Goal: Task Accomplishment & Management: Manage account settings

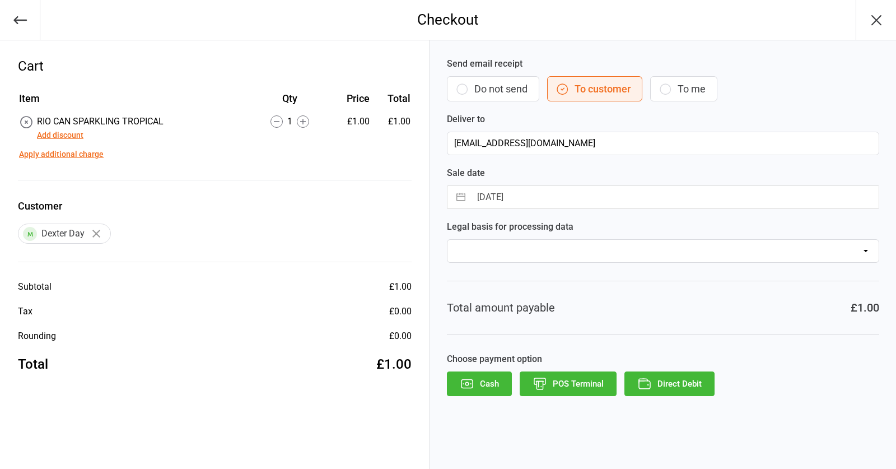
click at [590, 382] on button "POS Terminal" at bounding box center [568, 383] width 97 height 25
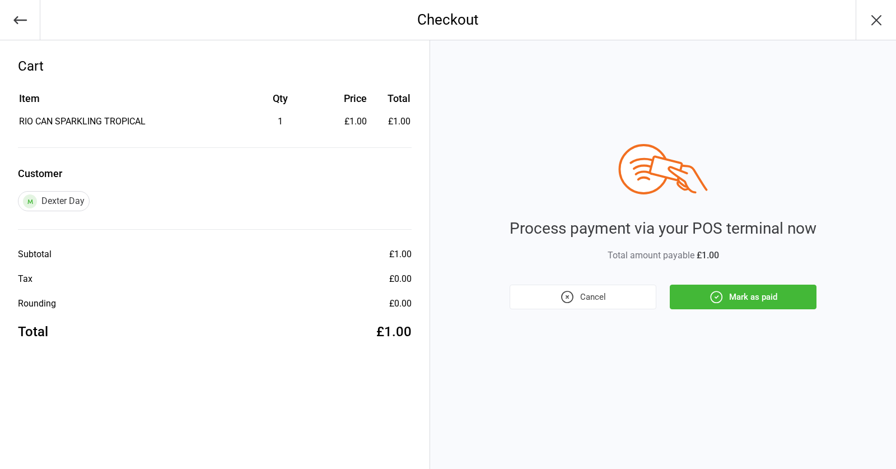
click at [763, 295] on button "Mark as paid" at bounding box center [743, 297] width 147 height 25
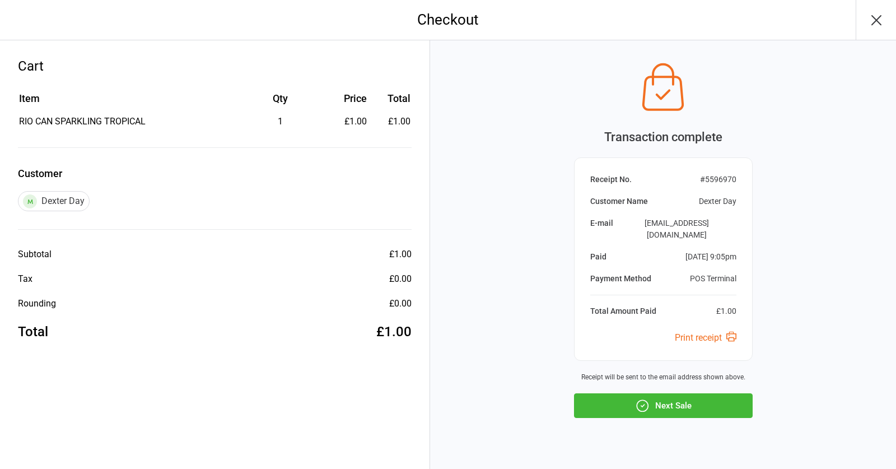
drag, startPoint x: 629, startPoint y: 389, endPoint x: 578, endPoint y: 406, distance: 53.1
click at [628, 393] on button "Next Sale" at bounding box center [663, 405] width 179 height 25
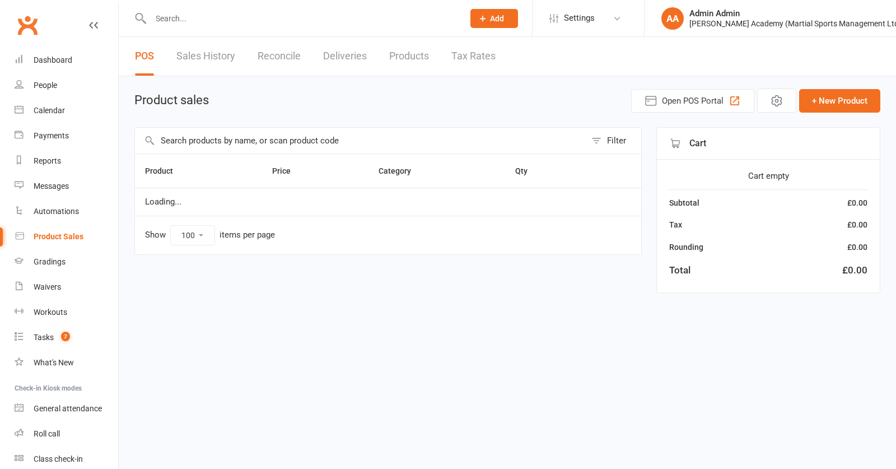
select select "100"
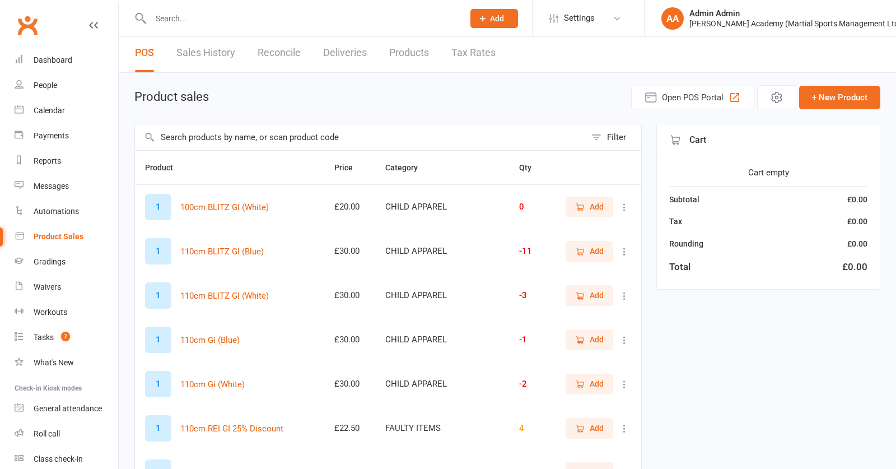
scroll to position [4, 0]
click at [257, 17] on input "text" at bounding box center [301, 19] width 309 height 16
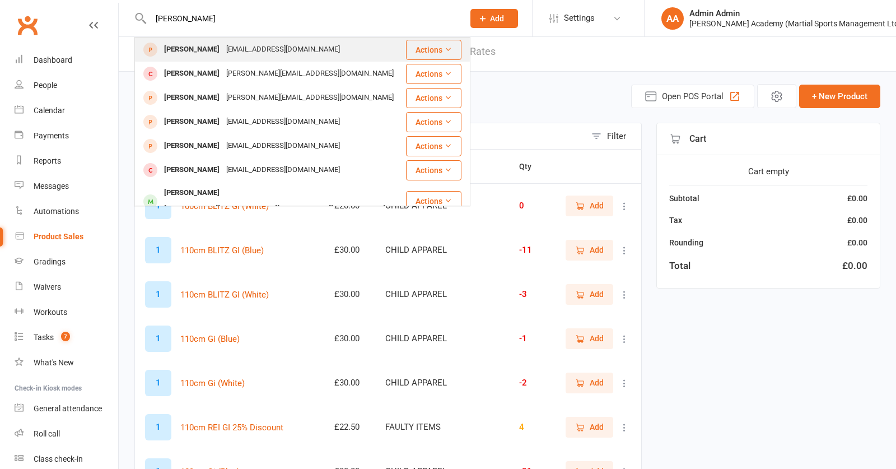
type input "[PERSON_NAME]"
click at [258, 53] on div "[EMAIL_ADDRESS][DOMAIN_NAME]" at bounding box center [283, 49] width 120 height 16
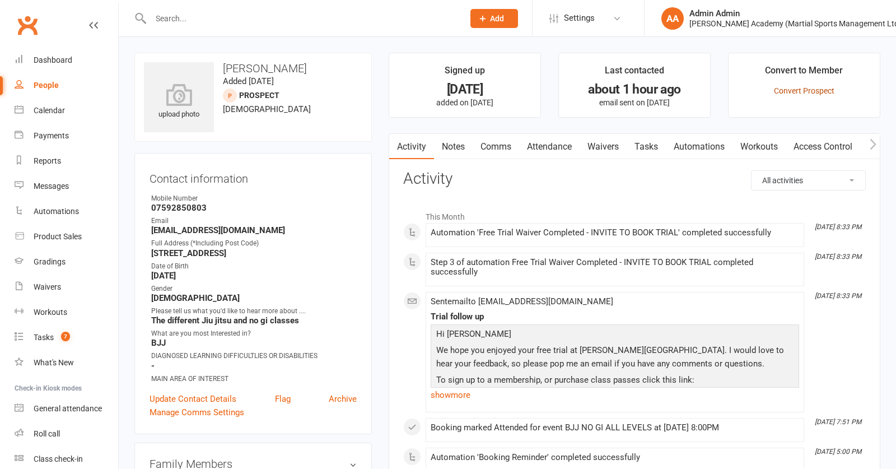
click at [806, 90] on link "Convert Prospect" at bounding box center [804, 90] width 61 height 9
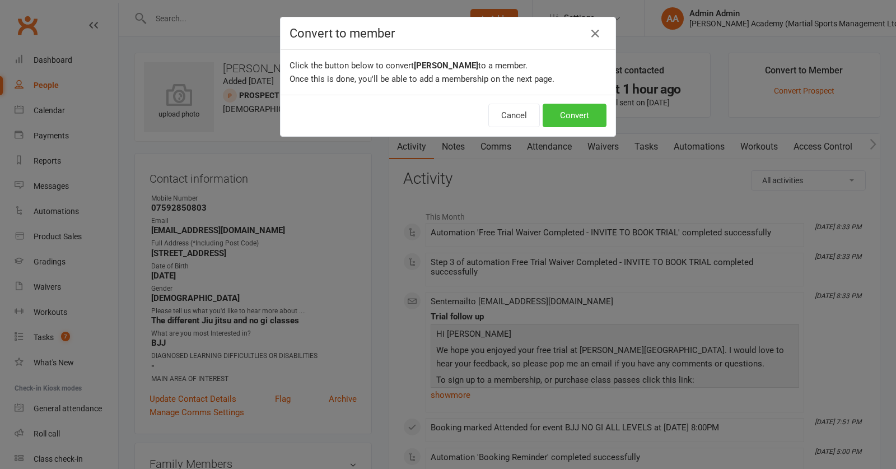
click at [570, 114] on button "Convert" at bounding box center [575, 116] width 64 height 24
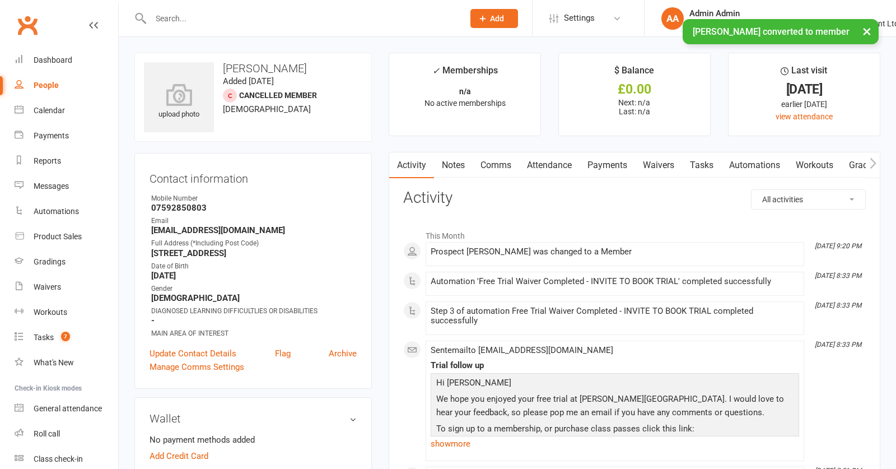
click at [668, 168] on link "Waivers" at bounding box center [658, 165] width 47 height 26
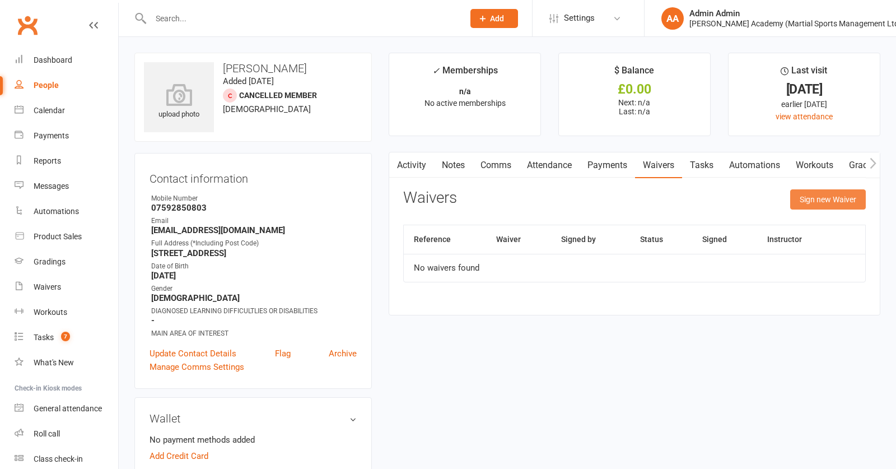
click at [826, 204] on button "Sign new Waiver" at bounding box center [829, 199] width 76 height 20
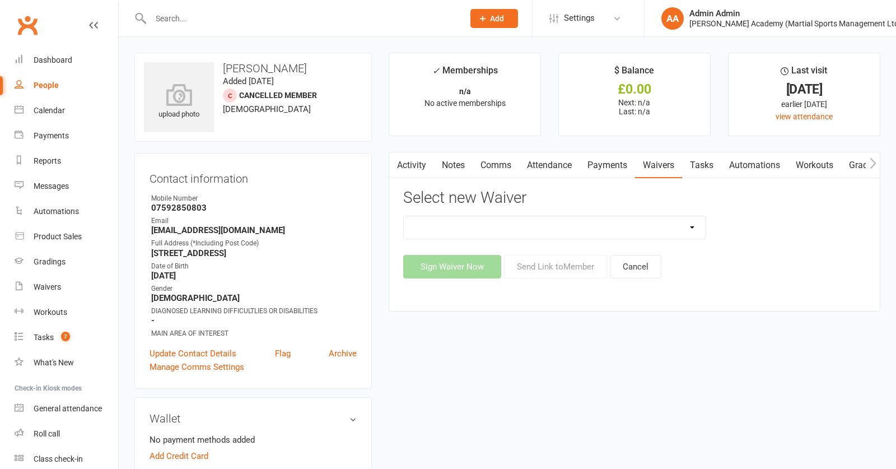
click at [580, 272] on div "Sign Waiver Now Send Link to Member Cancel" at bounding box center [634, 267] width 463 height 24
select select "7074"
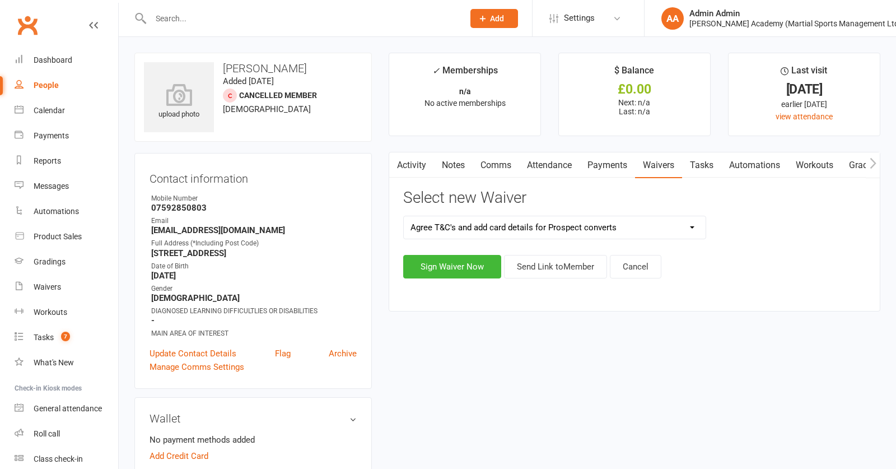
click at [526, 271] on button "Send Link to Member" at bounding box center [555, 267] width 103 height 24
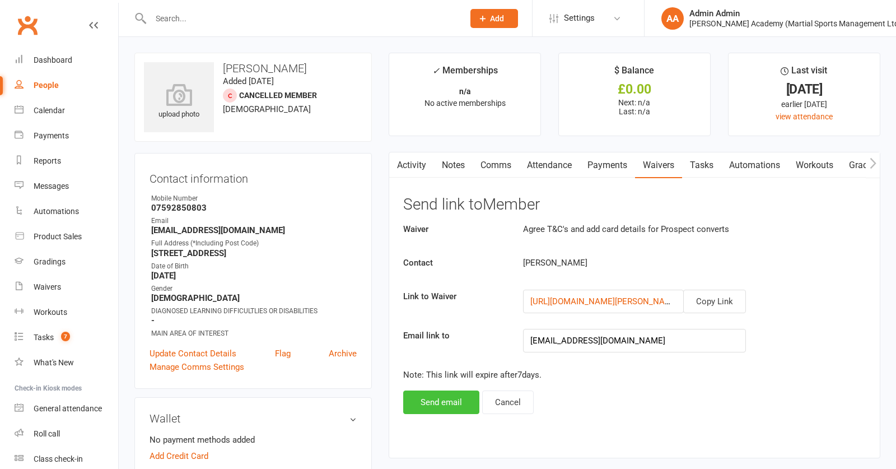
click at [439, 405] on button "Send email" at bounding box center [441, 402] width 76 height 24
